Goal: Task Accomplishment & Management: Use online tool/utility

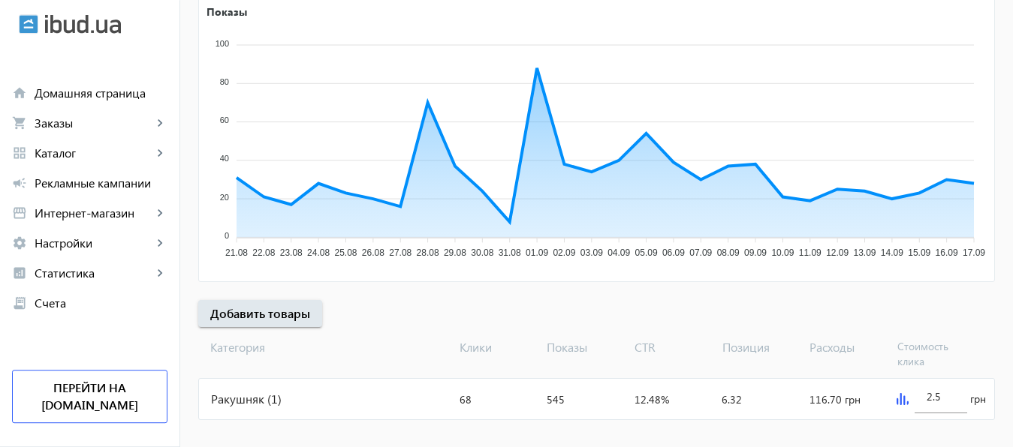
scroll to position [291, 0]
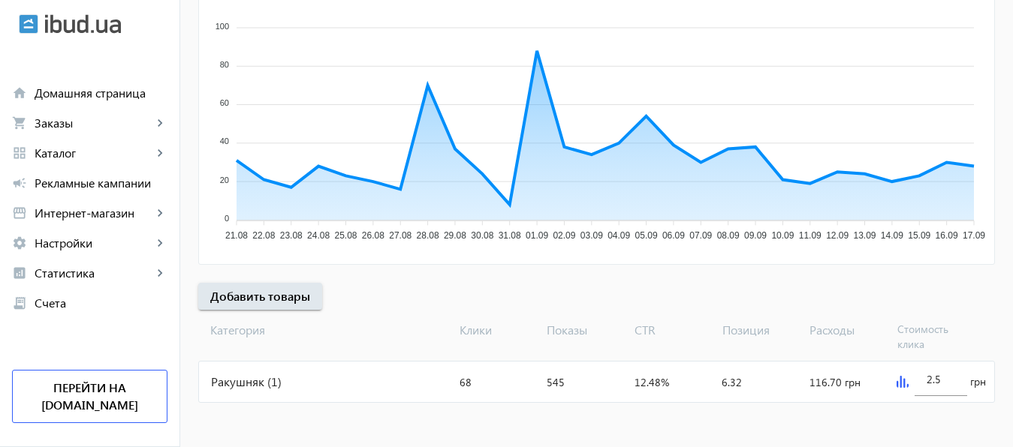
click at [902, 381] on img at bounding box center [902, 382] width 12 height 12
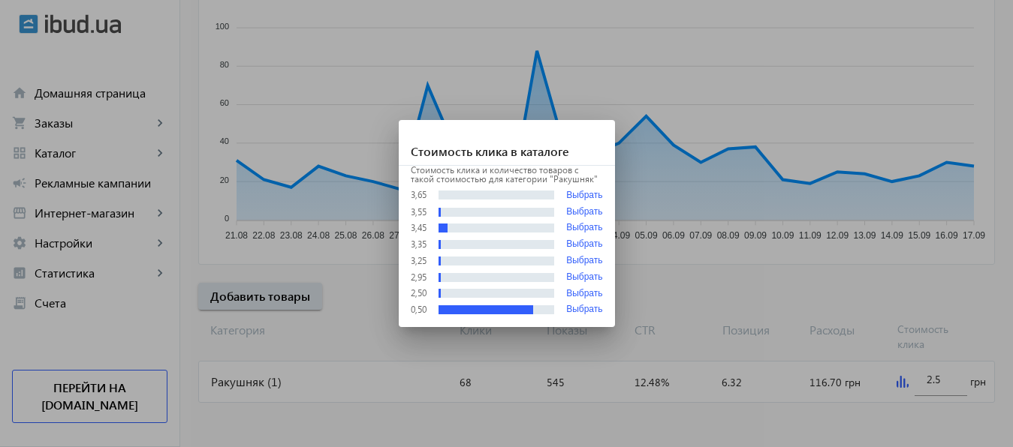
scroll to position [0, 0]
click at [943, 381] on div at bounding box center [506, 223] width 1013 height 447
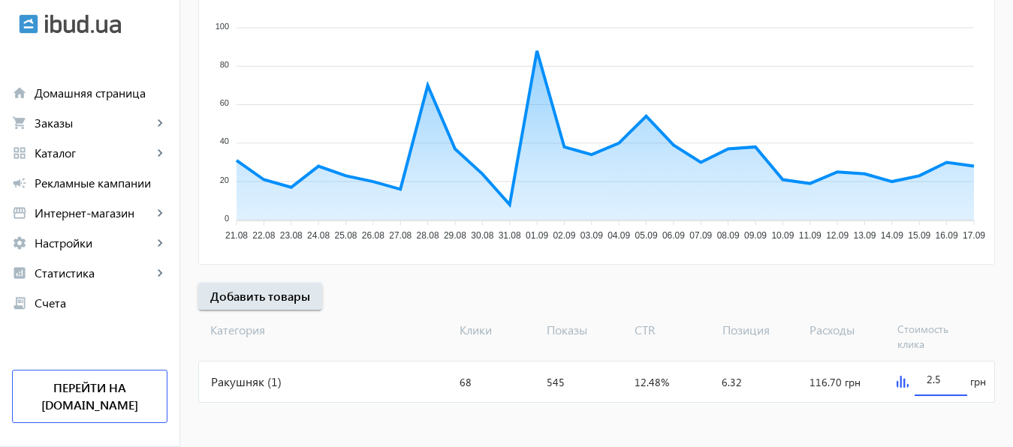
click at [943, 381] on input "2.5" at bounding box center [941, 379] width 29 height 14
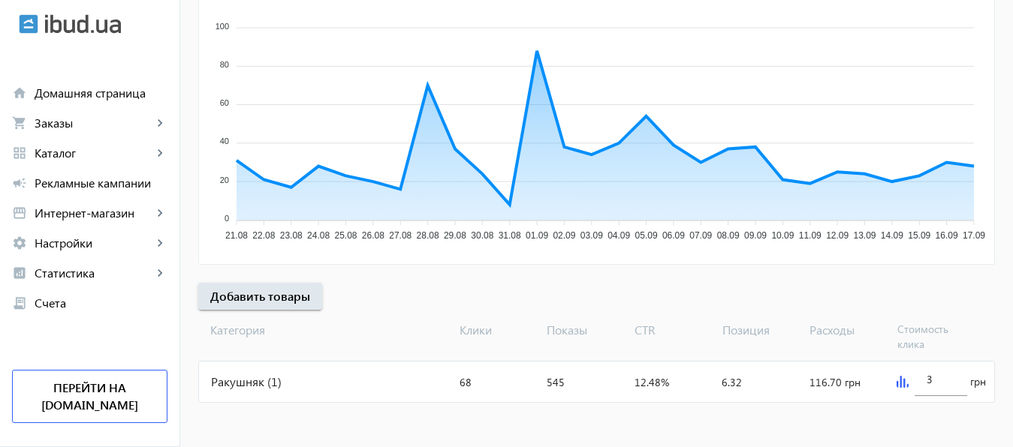
click at [905, 415] on mat-sidenav-content "arrow_back Рекламные кампании НОВ Остановить Период: з 14.05.2025 23:38 до 31.0…" at bounding box center [596, 103] width 833 height 692
click at [899, 385] on img at bounding box center [902, 382] width 12 height 12
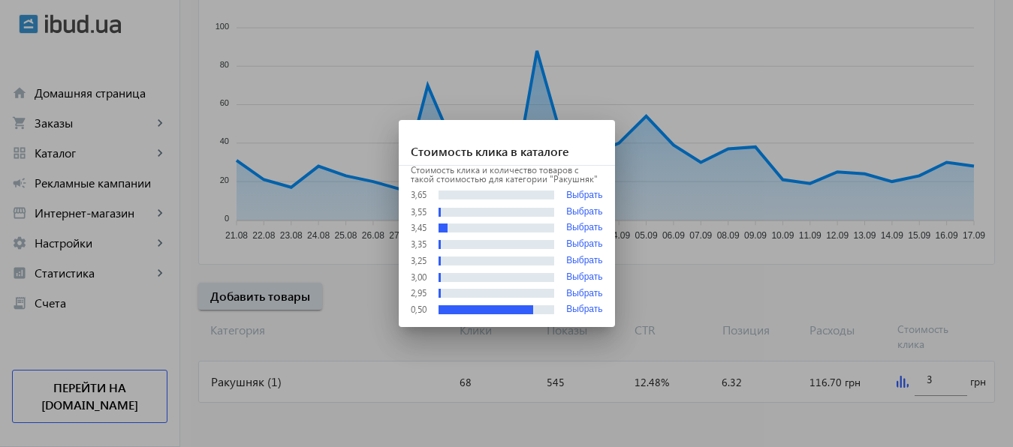
scroll to position [0, 0]
click at [583, 308] on button "Выбрать" at bounding box center [584, 310] width 36 height 11
type input "0.5"
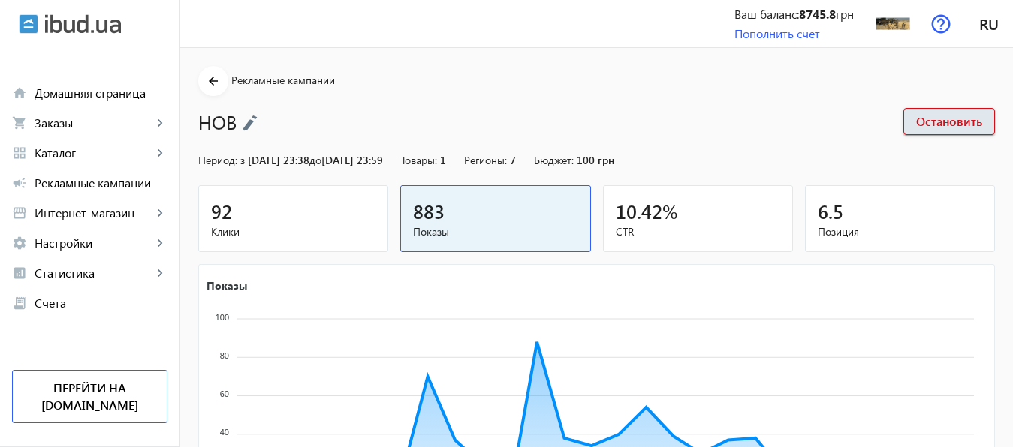
scroll to position [291, 0]
